Goal: Task Accomplishment & Management: Use online tool/utility

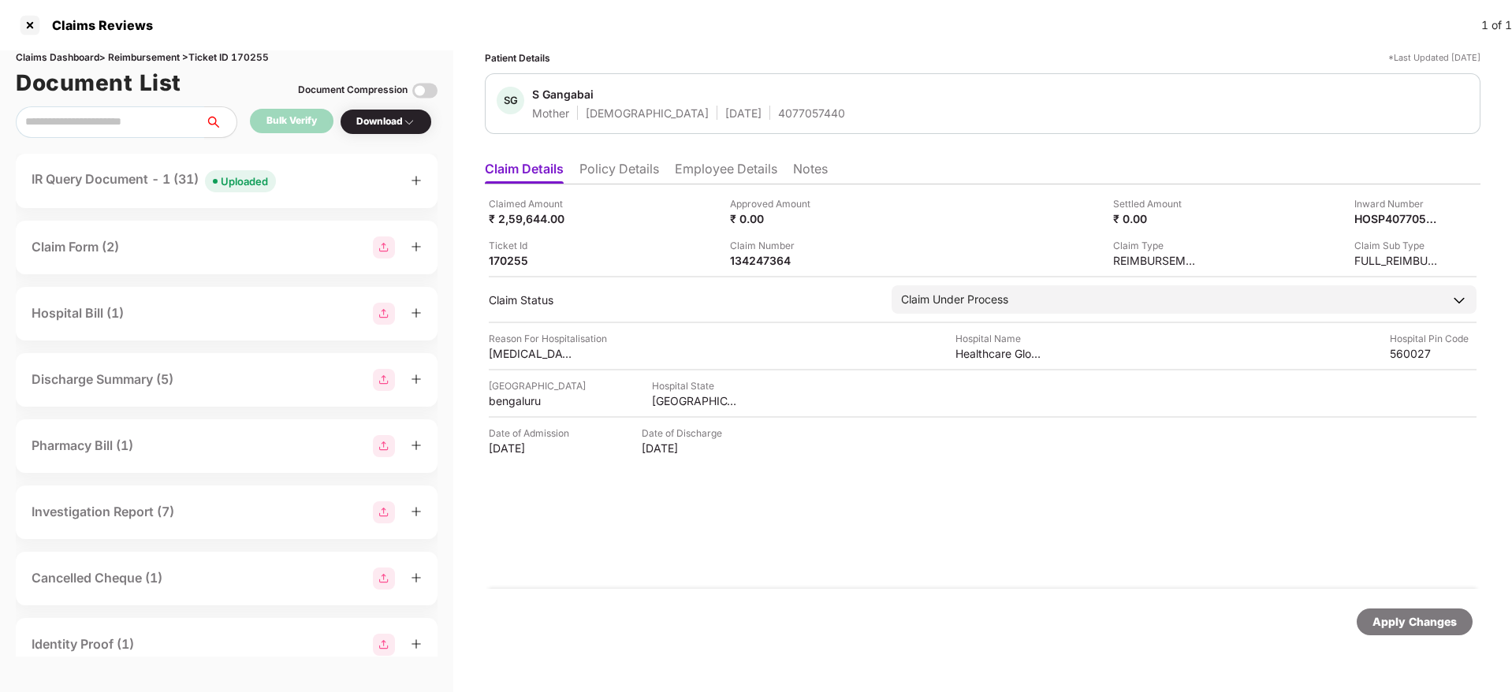
click at [292, 191] on div "IR Query Document - 1 (31) Uploaded" at bounding box center [227, 180] width 390 height 23
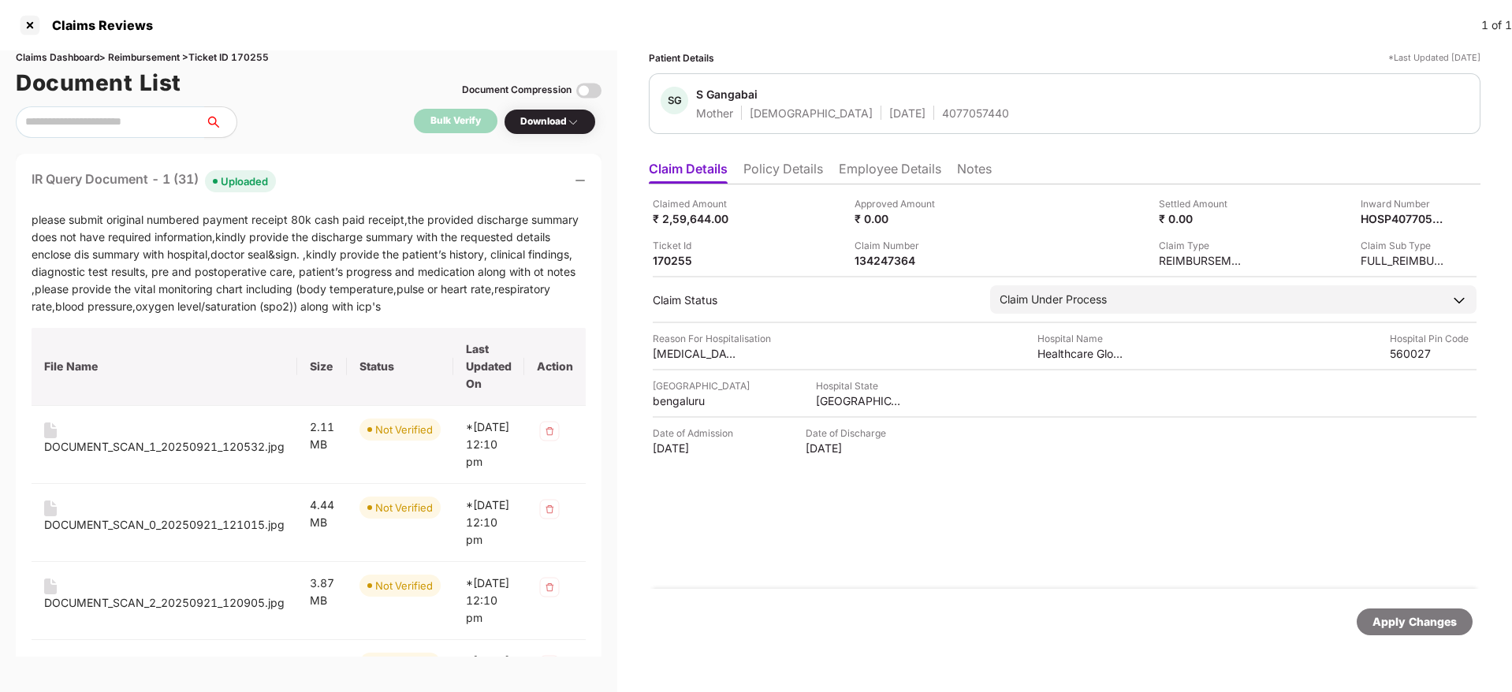
click at [372, 172] on div "IR Query Document - 1 (31) Uploaded" at bounding box center [309, 180] width 554 height 23
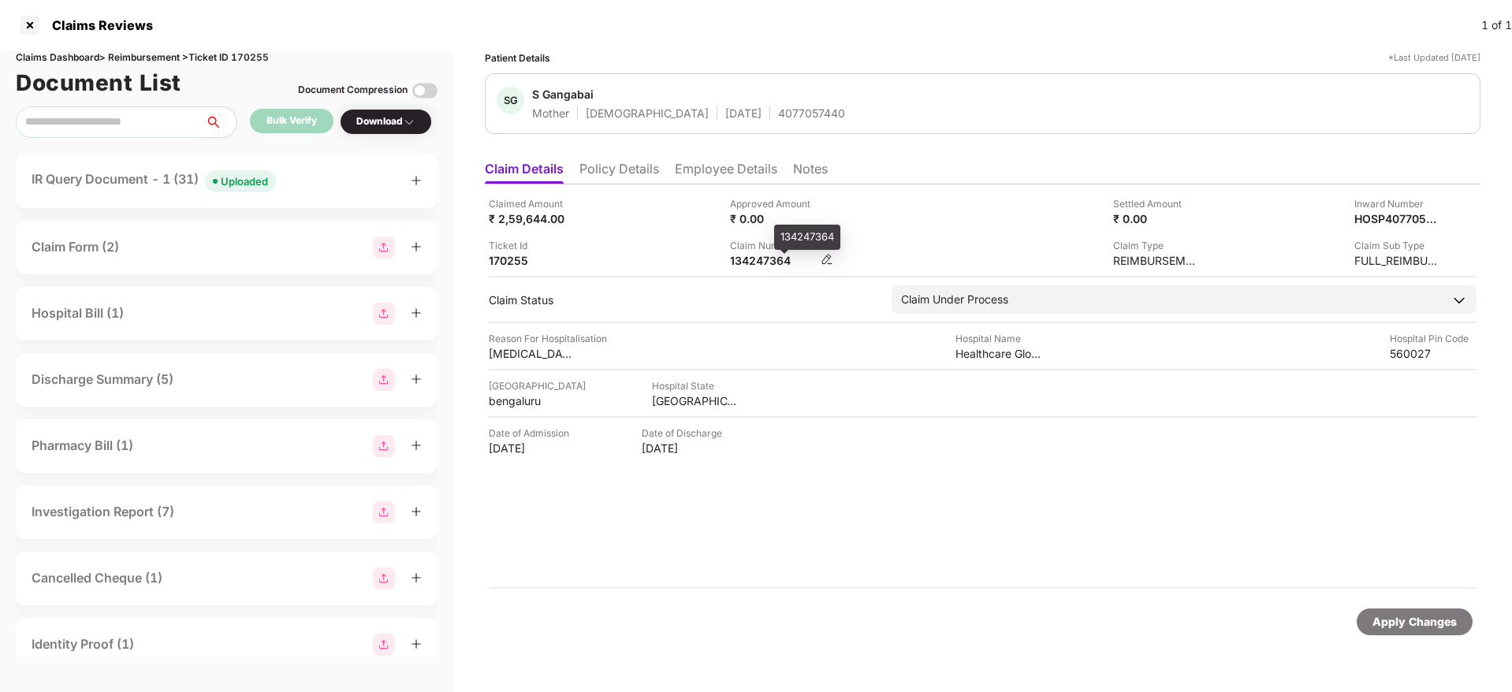
click at [749, 266] on div "134247364" at bounding box center [773, 260] width 87 height 15
copy div "134247364"
click at [315, 182] on div "IR Query Document - 1 (31) Uploaded" at bounding box center [227, 180] width 390 height 23
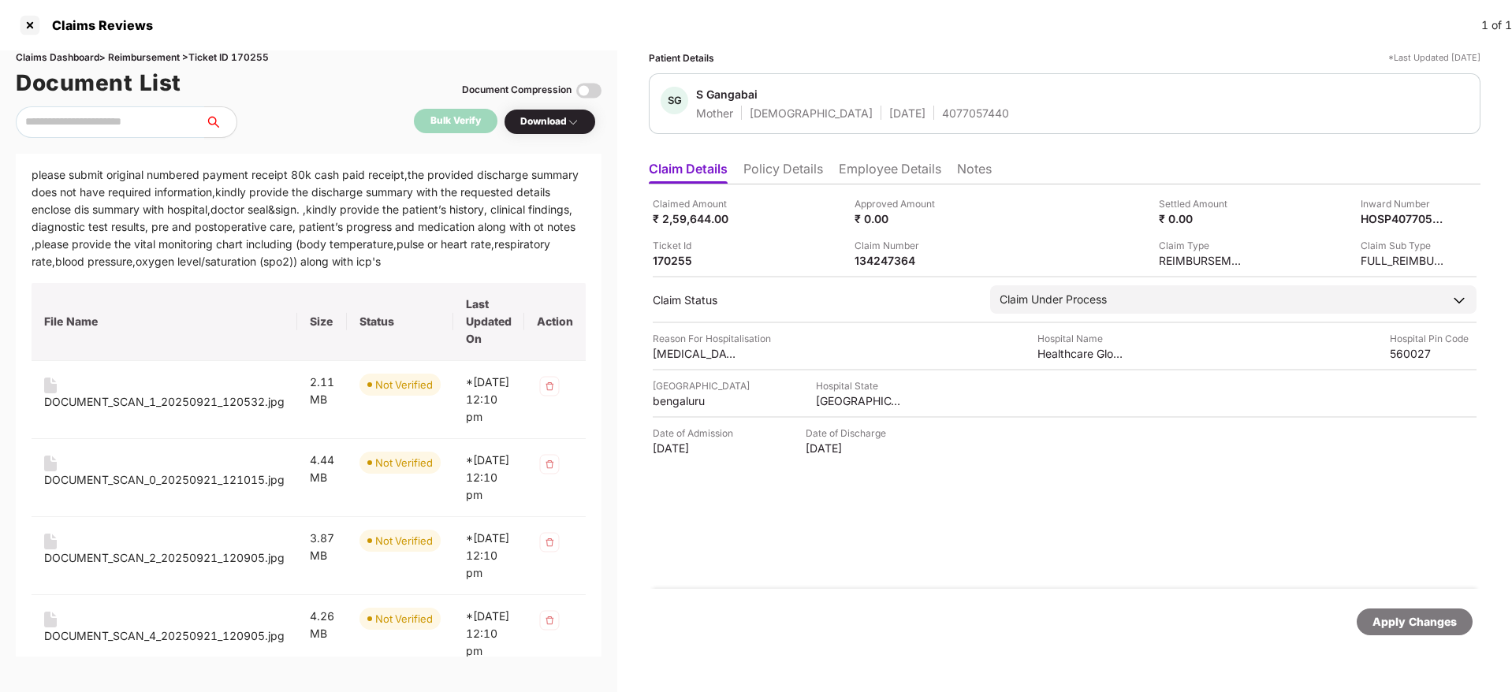
scroll to position [6, 0]
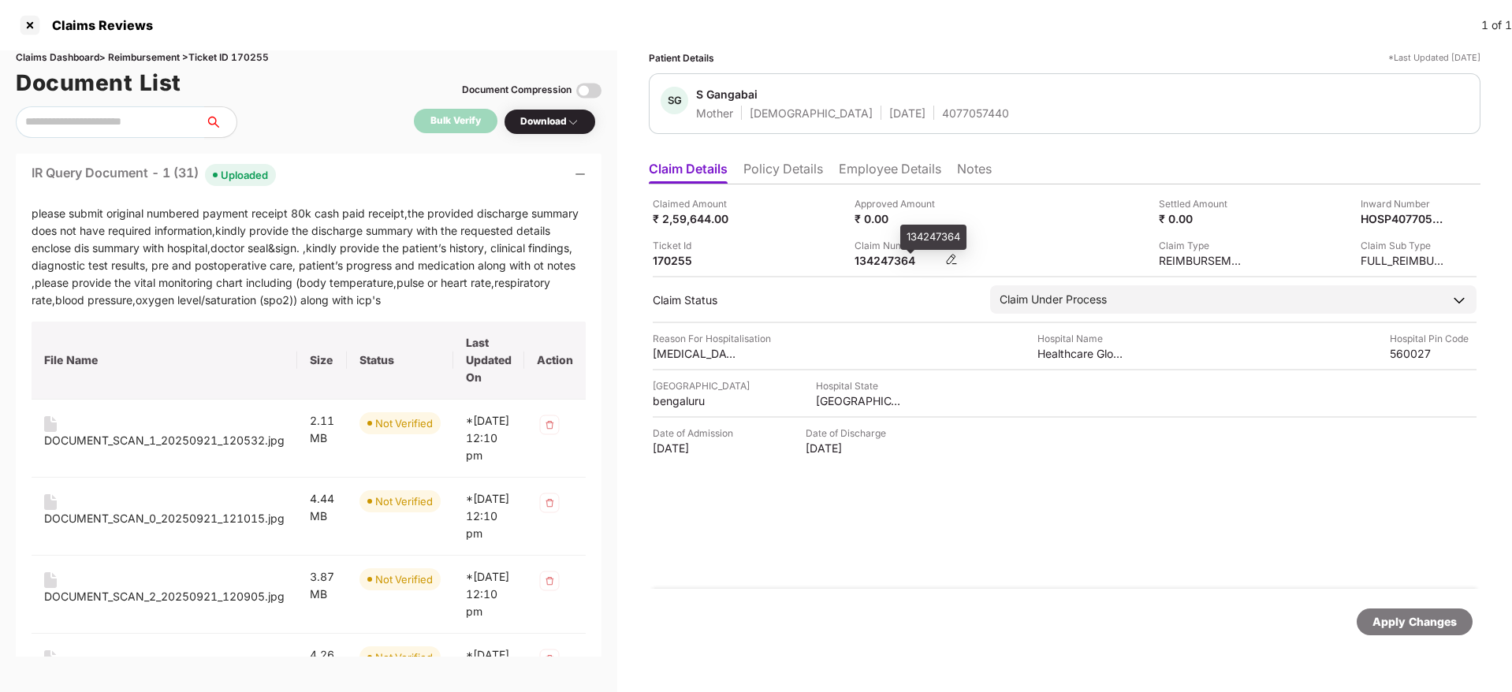
click at [870, 267] on div "134247364" at bounding box center [897, 260] width 87 height 15
copy div "134247364"
click at [903, 179] on li "Employee Details" at bounding box center [890, 172] width 102 height 23
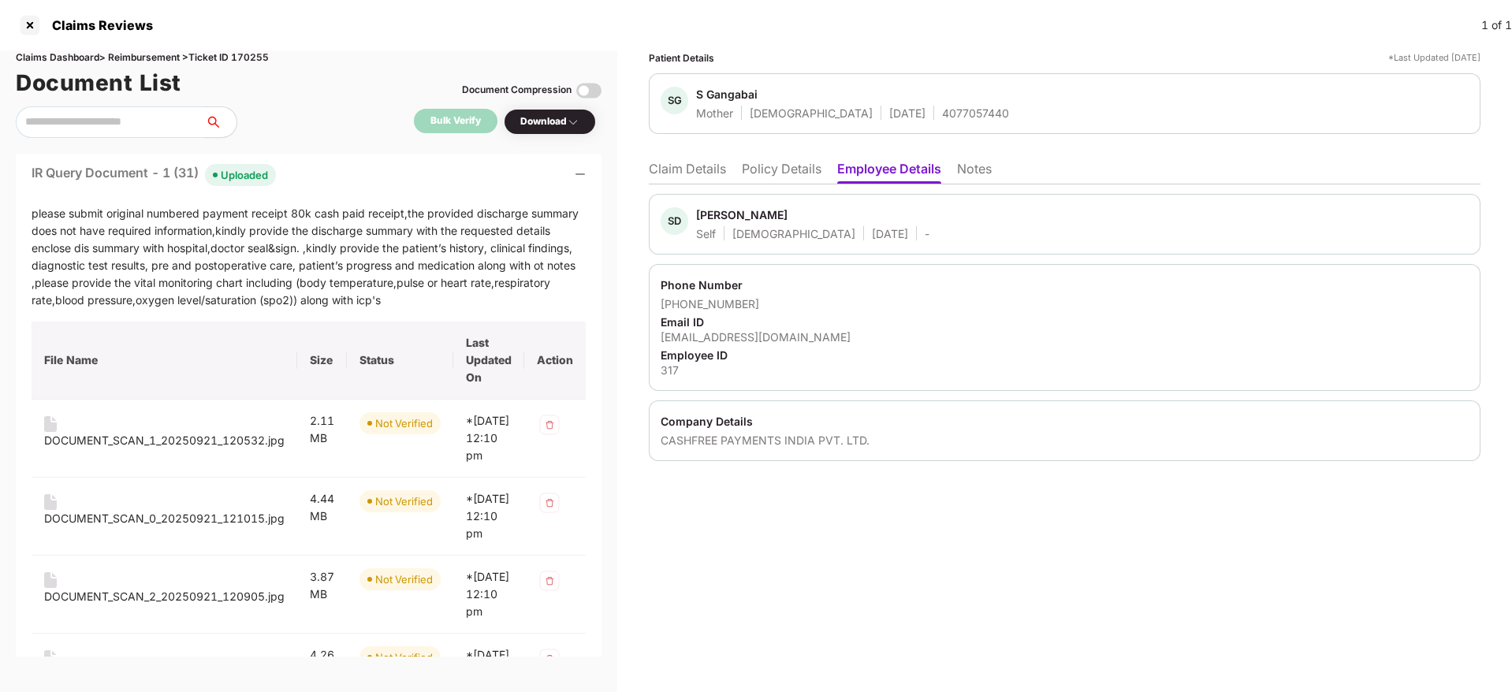
click at [704, 166] on li "Claim Details" at bounding box center [687, 172] width 77 height 23
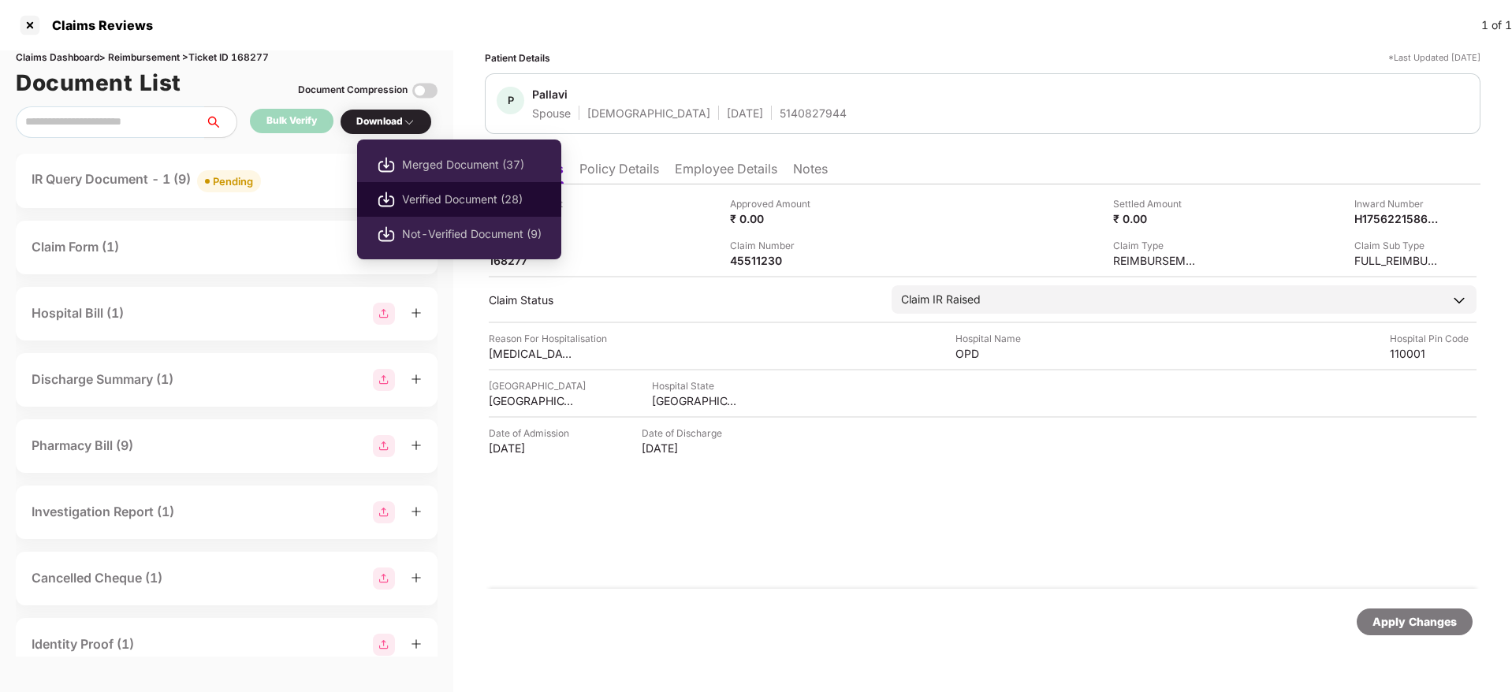
click at [433, 194] on span "Verified Document (28)" at bounding box center [472, 199] width 140 height 17
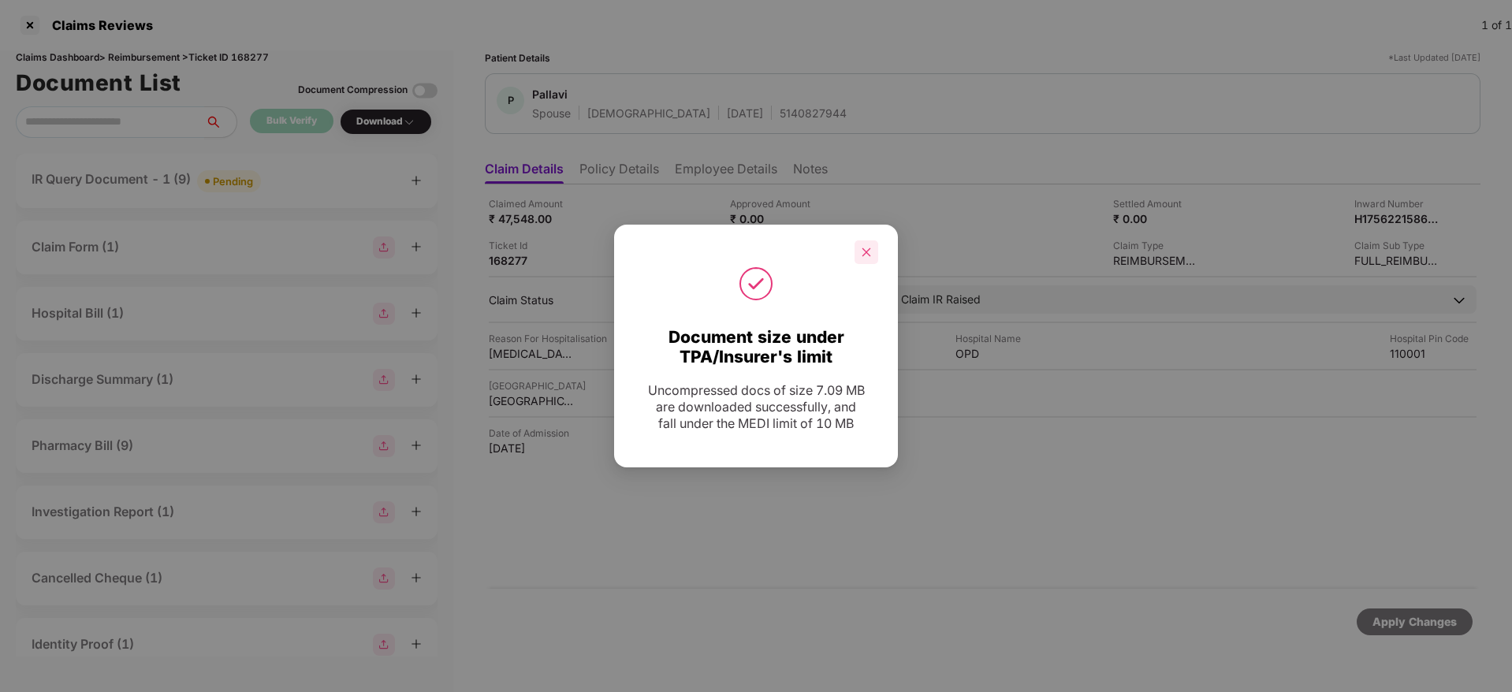
click at [863, 260] on div at bounding box center [866, 252] width 24 height 24
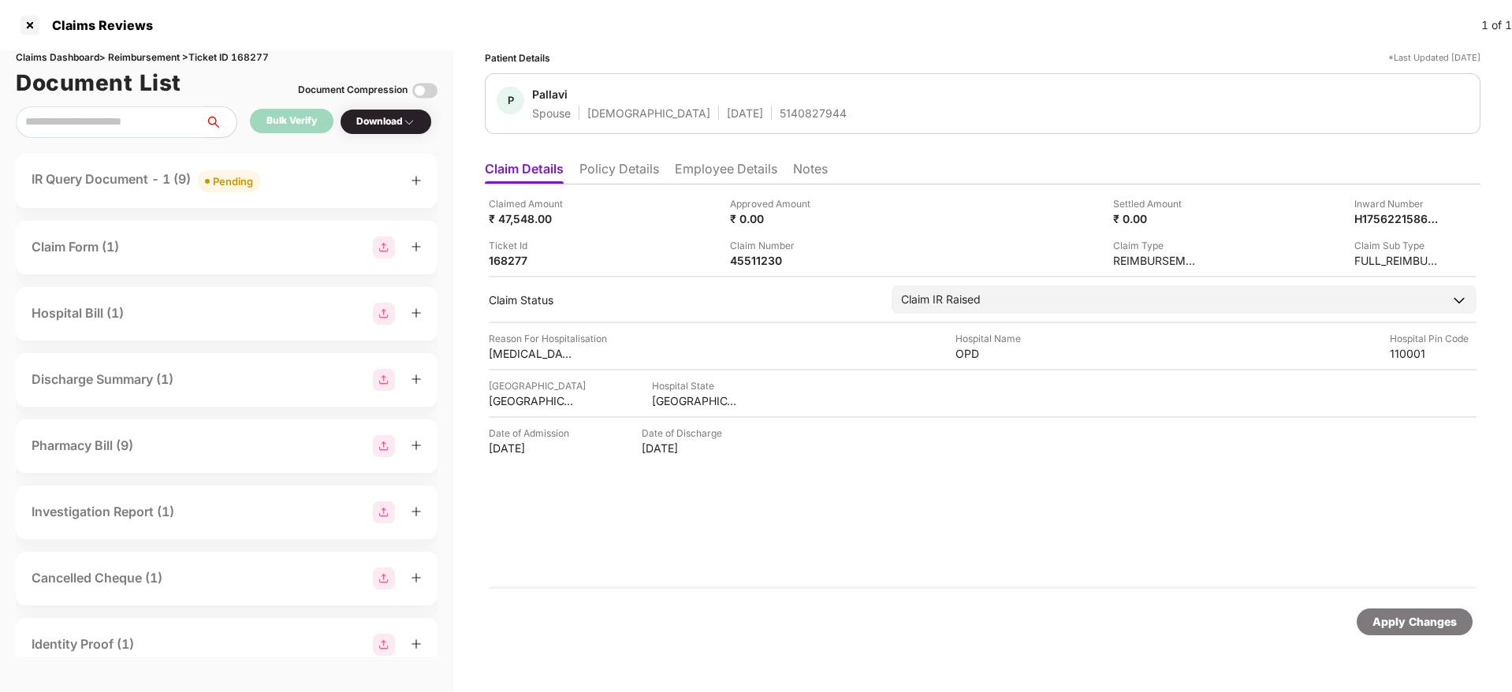
click at [299, 188] on div "IR Query Document - 1 (9) Pending" at bounding box center [227, 180] width 390 height 23
